Goal: Task Accomplishment & Management: Use online tool/utility

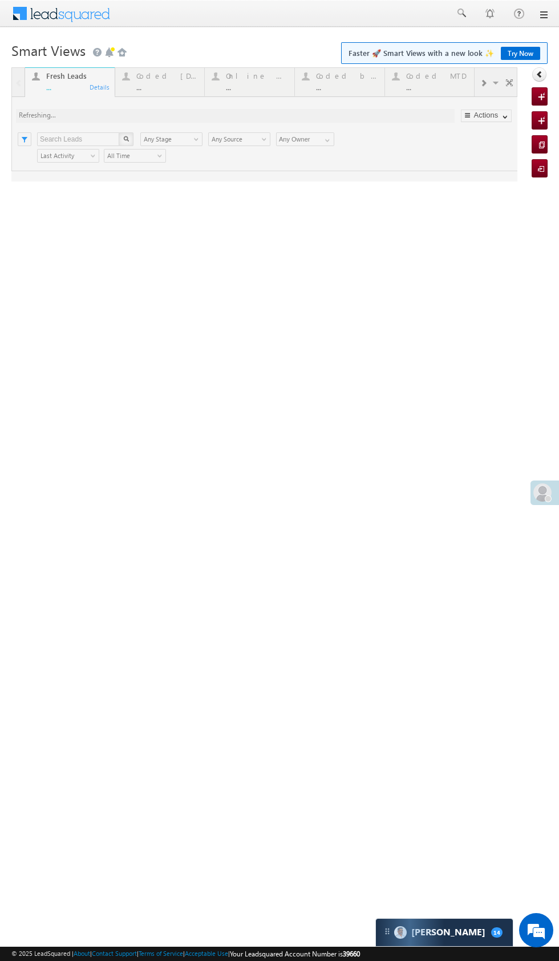
click at [403, 352] on html "Menu Hardik Munjabhai Sondarva Hardi k.Son darva @ange lbrok ing.c om" at bounding box center [279, 176] width 559 height 352
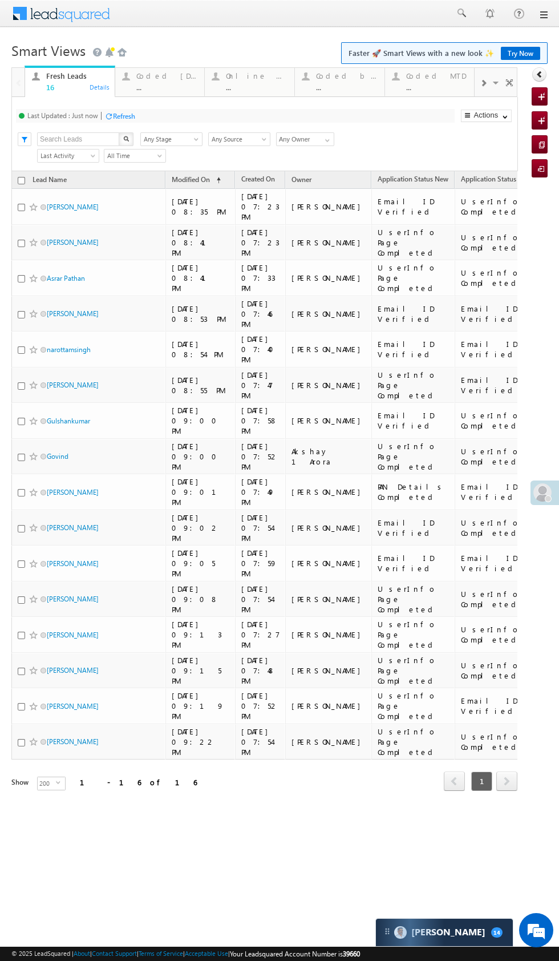
click at [154, 75] on div "Coded Today" at bounding box center [167, 75] width 62 height 9
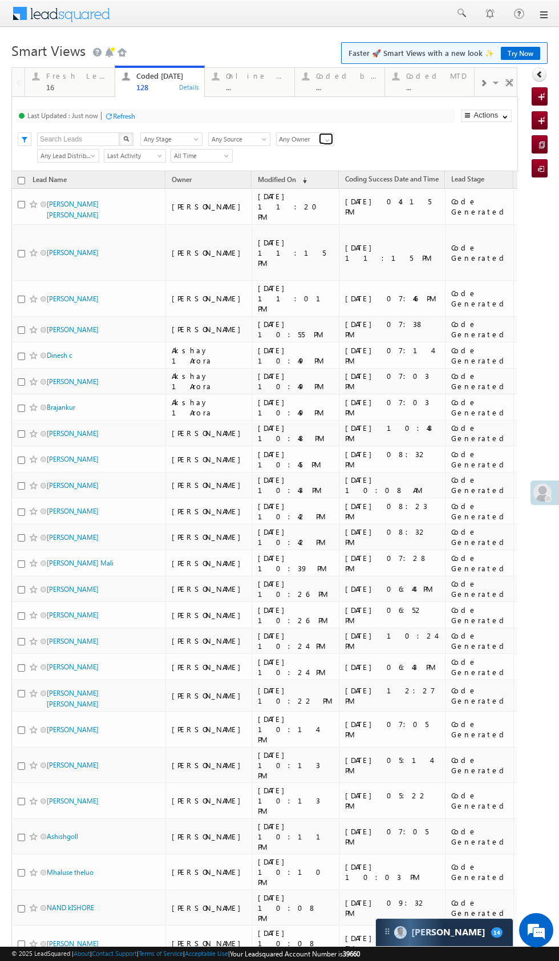
click at [329, 140] on span at bounding box center [327, 140] width 9 height 9
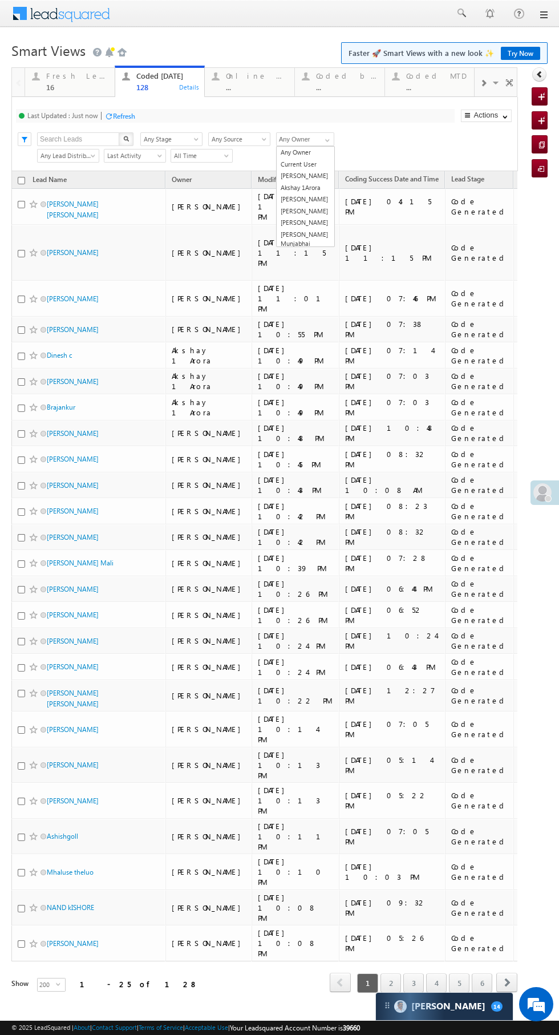
click at [324, 233] on link "[PERSON_NAME] Munjabhai [PERSON_NAME]" at bounding box center [306, 244] width 58 height 31
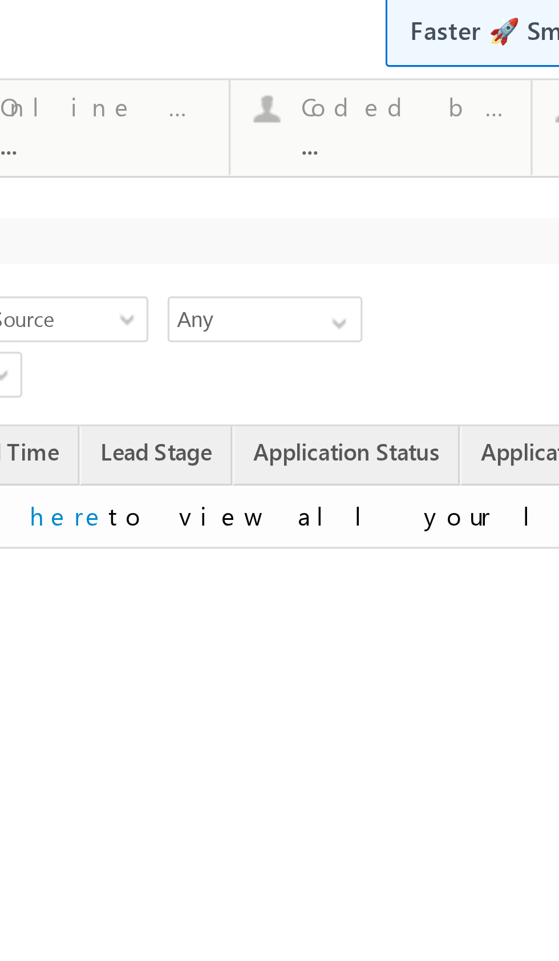
scroll to position [0, 27]
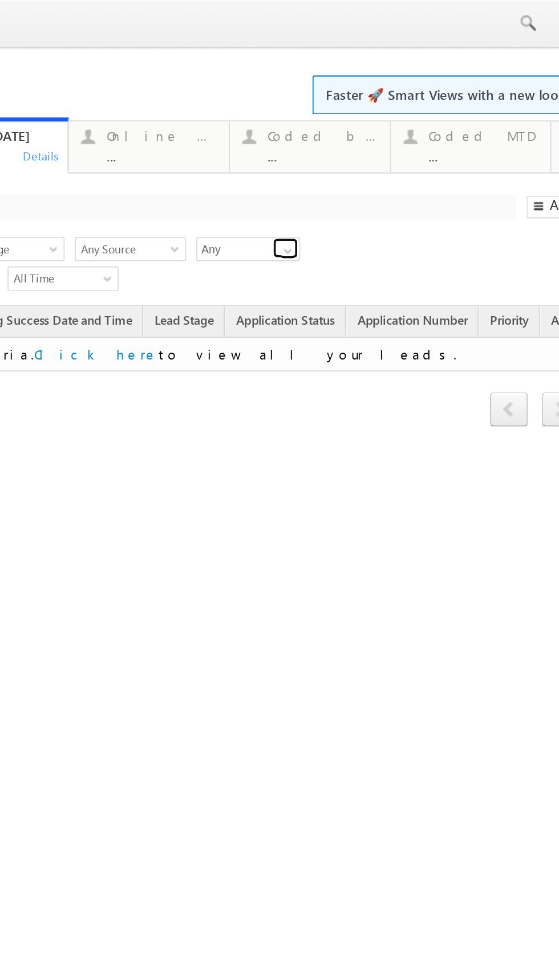
click at [34, 138] on span at bounding box center [30, 140] width 9 height 9
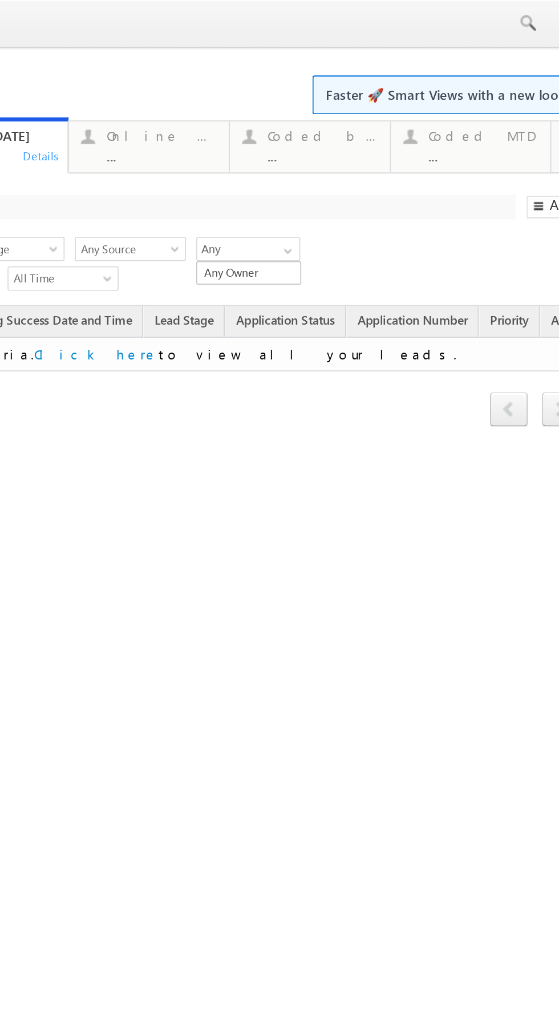
click at [15, 148] on link "Any Owner" at bounding box center [8, 153] width 58 height 12
type input "Any Owner"
